Goal: Information Seeking & Learning: Learn about a topic

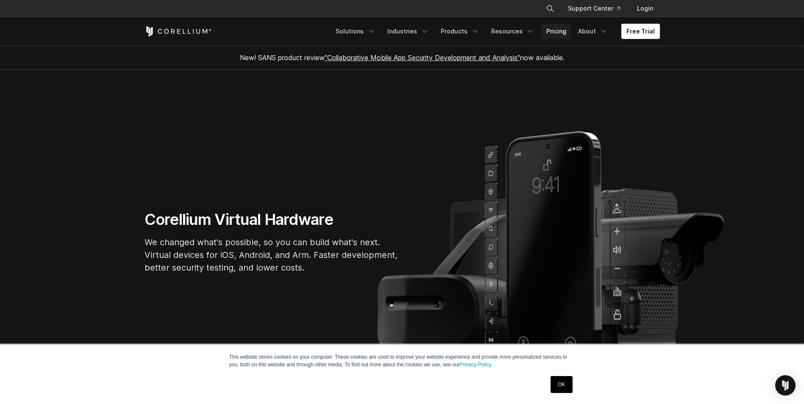
click at [558, 30] on link "Pricing" at bounding box center [556, 31] width 30 height 15
click at [566, 387] on link "OK" at bounding box center [562, 384] width 22 height 17
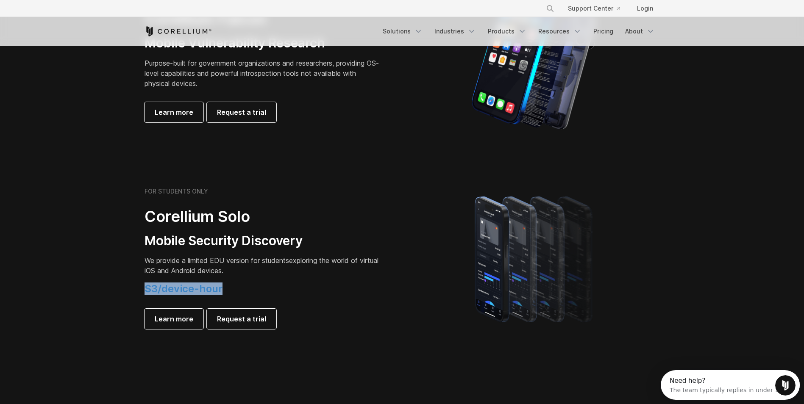
drag, startPoint x: 231, startPoint y: 289, endPoint x: 144, endPoint y: 289, distance: 86.9
click at [144, 289] on div "FOR STUDENTS ONLY Corellium Solo Mobile Security Discovery We provide a limited…" at bounding box center [269, 259] width 266 height 142
click at [264, 289] on h4 "$3/device-hour" at bounding box center [263, 289] width 237 height 13
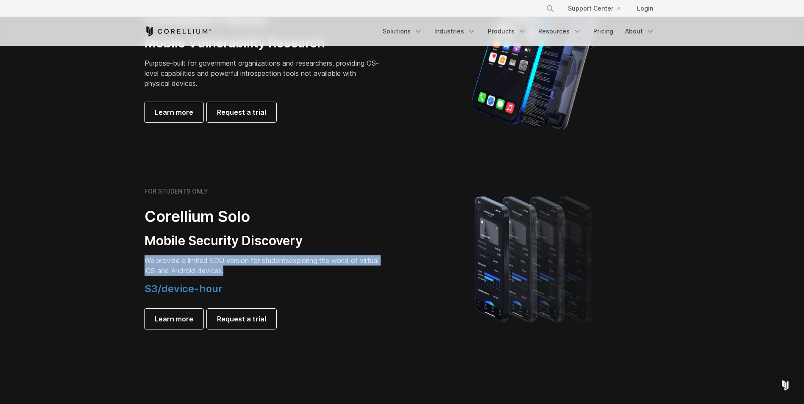
drag, startPoint x: 254, startPoint y: 271, endPoint x: 144, endPoint y: 262, distance: 110.6
click at [144, 262] on div "FOR STUDENTS ONLY Corellium Solo Mobile Security Discovery We provide a limited…" at bounding box center [269, 259] width 266 height 142
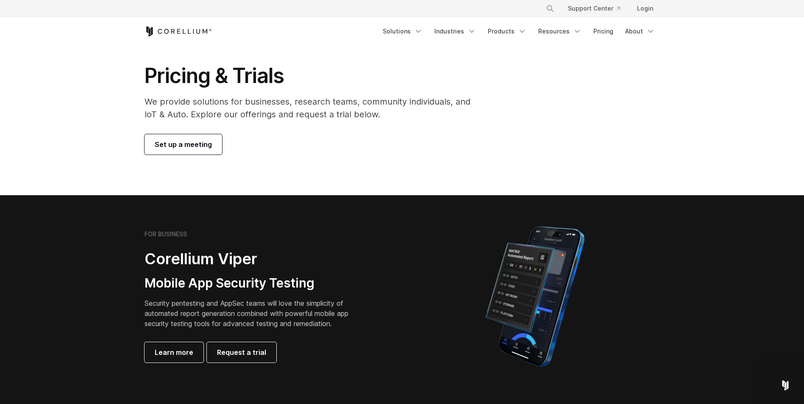
scroll to position [42, 0]
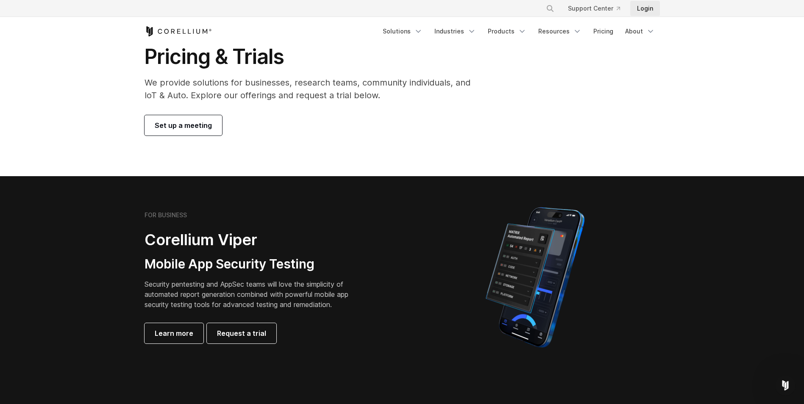
click at [647, 6] on link "Login" at bounding box center [645, 8] width 30 height 15
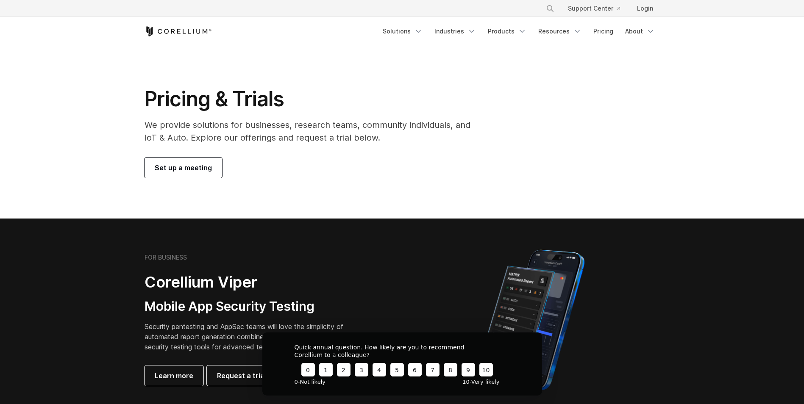
drag, startPoint x: 329, startPoint y: 193, endPoint x: 334, endPoint y: 199, distance: 7.8
